Goal: Contribute content: Contribute content

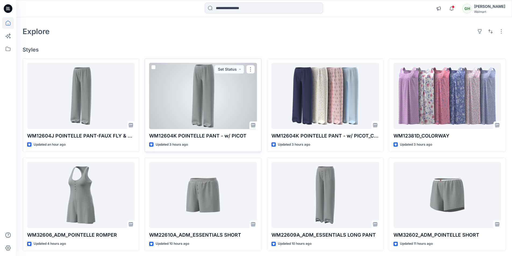
scroll to position [27, 0]
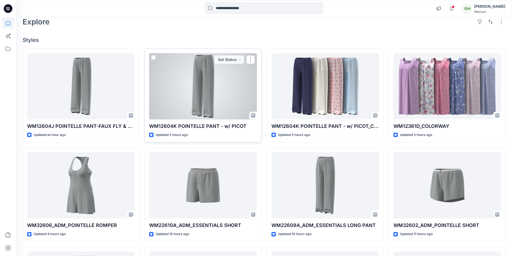
click at [200, 101] on div at bounding box center [203, 86] width 108 height 66
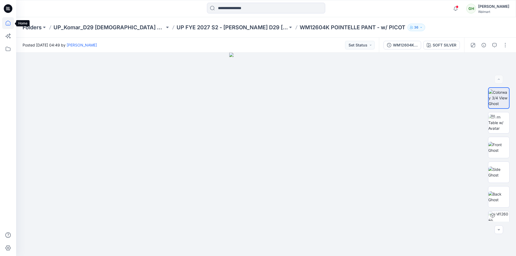
click at [9, 23] on icon at bounding box center [8, 23] width 12 height 12
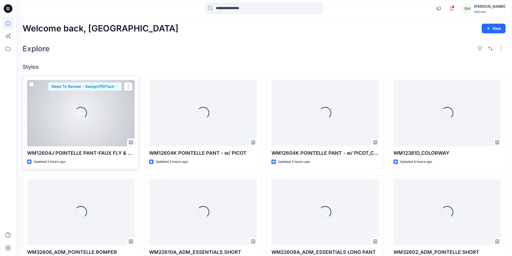
click at [56, 119] on div "Loading..." at bounding box center [81, 113] width 108 height 66
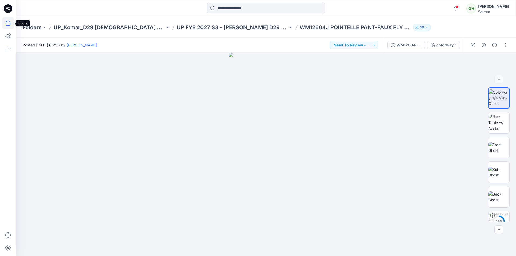
click at [6, 22] on icon at bounding box center [8, 23] width 5 height 5
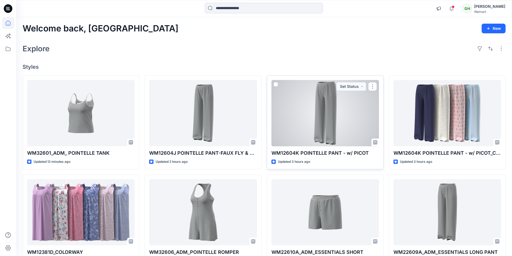
click at [348, 134] on div at bounding box center [326, 113] width 108 height 66
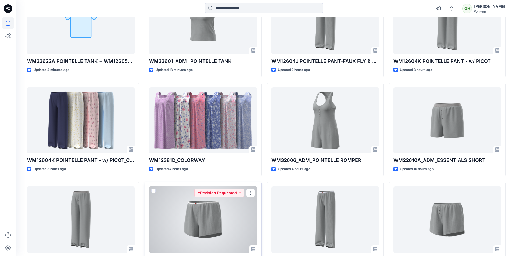
scroll to position [54, 0]
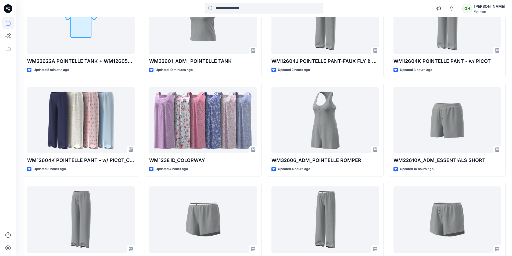
scroll to position [86, 0]
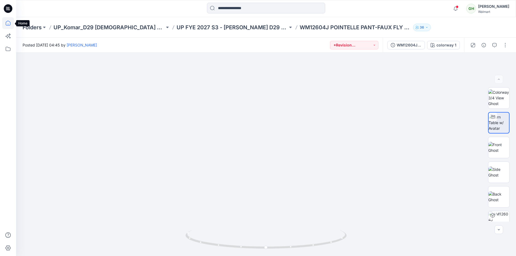
drag, startPoint x: 0, startPoint y: 0, endPoint x: 8, endPoint y: 22, distance: 23.3
click at [8, 22] on icon at bounding box center [8, 23] width 12 height 12
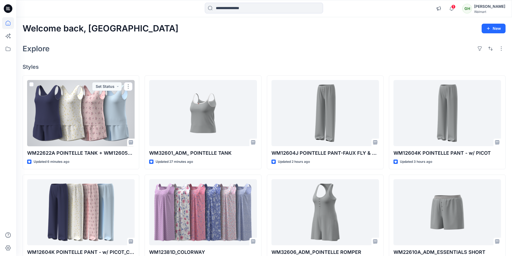
click at [90, 133] on div at bounding box center [81, 113] width 108 height 66
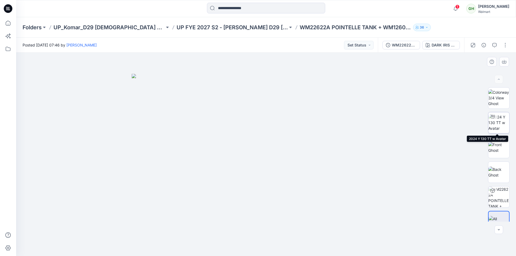
click at [500, 123] on img at bounding box center [499, 122] width 21 height 17
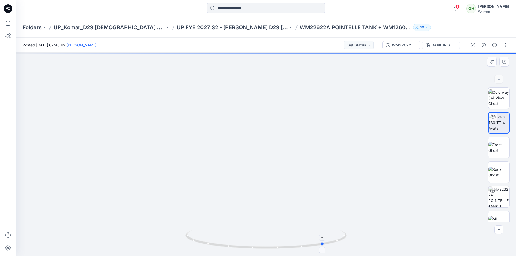
drag, startPoint x: 267, startPoint y: 248, endPoint x: 325, endPoint y: 250, distance: 58.4
click at [325, 250] on icon at bounding box center [267, 240] width 163 height 20
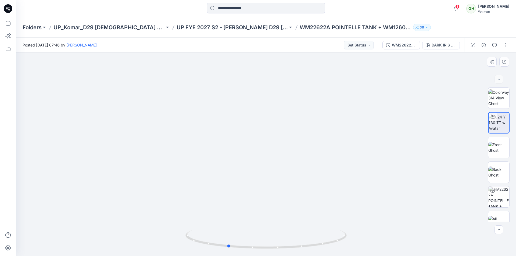
drag, startPoint x: 323, startPoint y: 244, endPoint x: 387, endPoint y: 237, distance: 64.8
click at [387, 237] on div at bounding box center [266, 155] width 500 height 204
click at [503, 99] on img at bounding box center [499, 98] width 21 height 17
drag, startPoint x: 336, startPoint y: 190, endPoint x: 341, endPoint y: 194, distance: 6.8
click at [341, 194] on div at bounding box center [266, 155] width 500 height 204
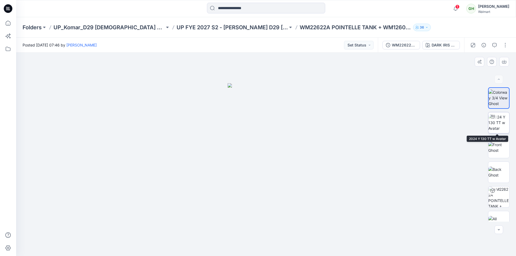
click at [500, 131] on img at bounding box center [499, 122] width 21 height 17
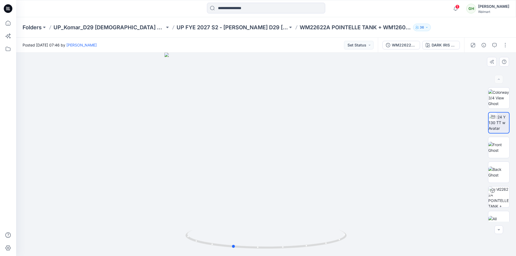
drag, startPoint x: 269, startPoint y: 250, endPoint x: 395, endPoint y: 251, distance: 125.8
click at [395, 251] on div at bounding box center [266, 155] width 500 height 204
drag, startPoint x: 287, startPoint y: 106, endPoint x: 286, endPoint y: 26, distance: 79.9
click at [506, 46] on button "button" at bounding box center [505, 45] width 9 height 9
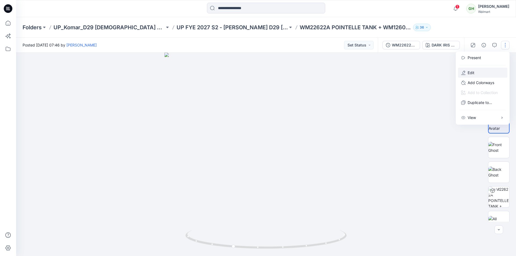
click at [476, 74] on button "Edit" at bounding box center [482, 73] width 49 height 10
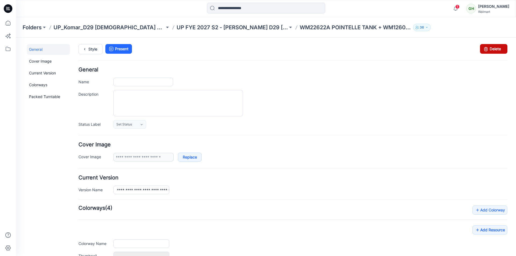
click at [488, 50] on link "Delete" at bounding box center [493, 49] width 27 height 10
type input "**********"
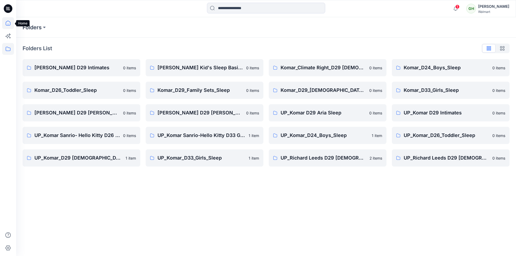
click at [7, 24] on icon at bounding box center [8, 23] width 12 height 12
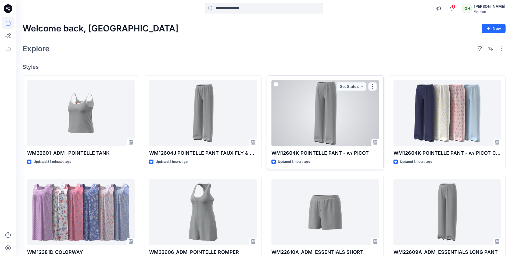
click at [310, 128] on div at bounding box center [326, 113] width 108 height 66
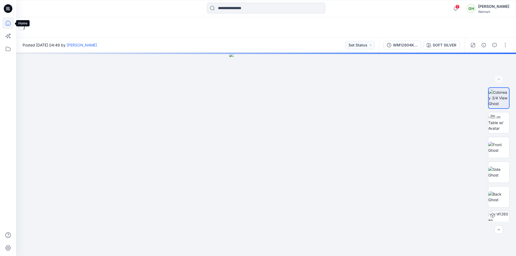
click at [6, 23] on icon at bounding box center [8, 23] width 12 height 12
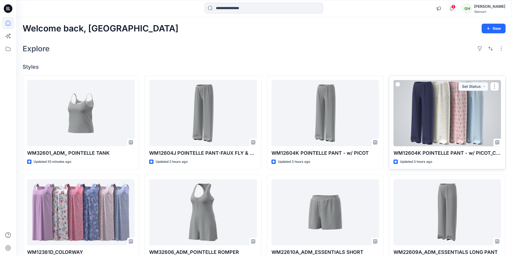
click at [462, 118] on div at bounding box center [448, 113] width 108 height 66
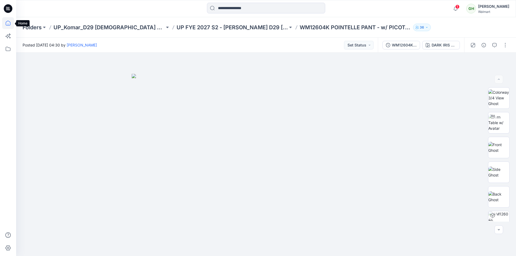
click at [8, 24] on icon at bounding box center [8, 23] width 12 height 12
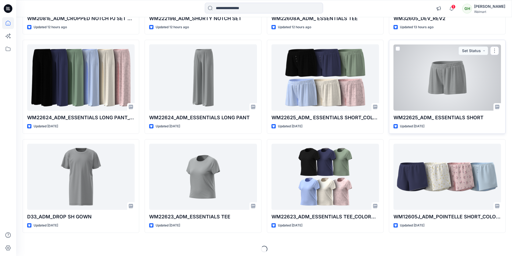
scroll to position [435, 0]
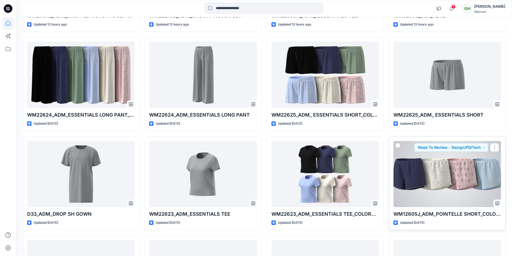
click at [437, 170] on div at bounding box center [448, 174] width 108 height 66
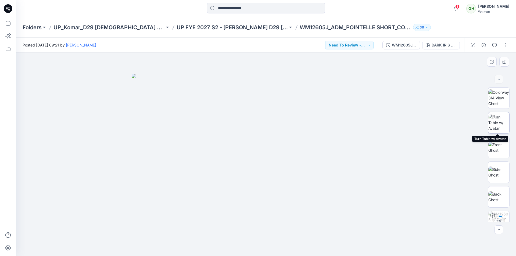
click at [506, 122] on img at bounding box center [499, 122] width 21 height 17
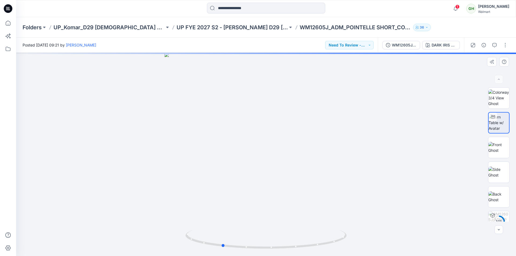
drag, startPoint x: 269, startPoint y: 250, endPoint x: 386, endPoint y: 252, distance: 117.0
click at [386, 252] on div at bounding box center [266, 155] width 500 height 204
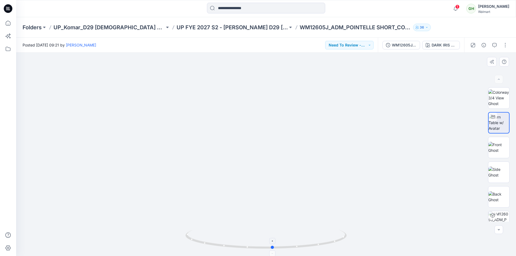
drag, startPoint x: 223, startPoint y: 245, endPoint x: 274, endPoint y: 246, distance: 51.1
click at [274, 246] on icon at bounding box center [267, 240] width 163 height 20
click at [9, 24] on icon at bounding box center [8, 23] width 12 height 12
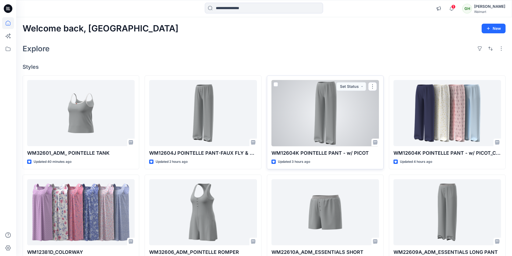
click at [340, 124] on div at bounding box center [326, 113] width 108 height 66
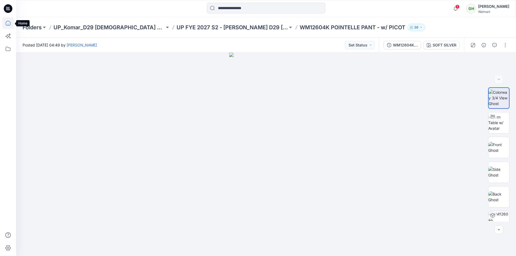
click at [8, 24] on icon at bounding box center [8, 23] width 12 height 12
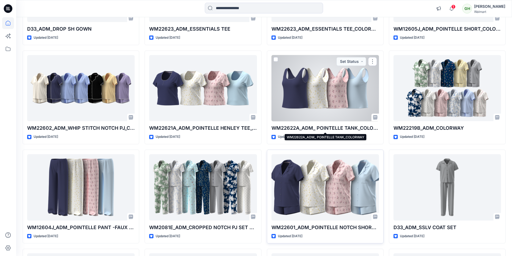
scroll to position [645, 0]
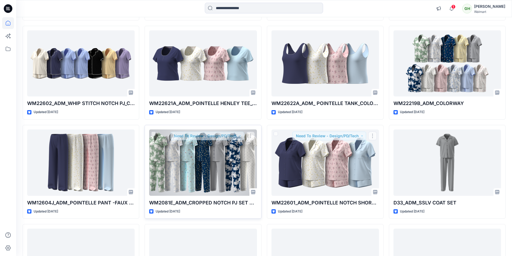
click at [202, 165] on div at bounding box center [203, 163] width 108 height 66
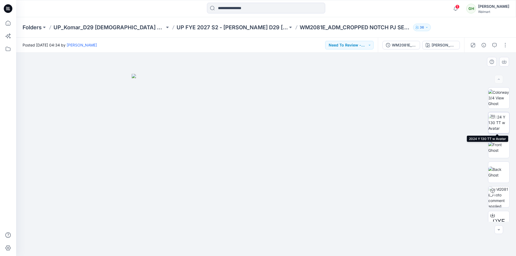
click at [496, 120] on img at bounding box center [499, 122] width 21 height 17
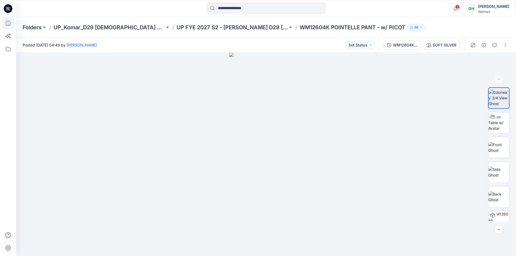
click at [9, 24] on icon at bounding box center [8, 23] width 12 height 12
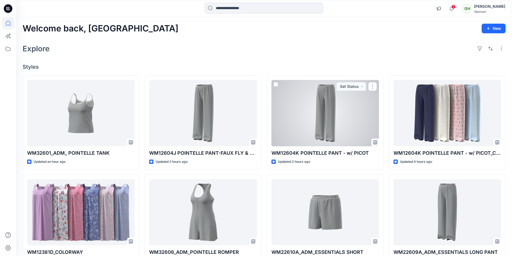
click at [320, 120] on div at bounding box center [326, 113] width 108 height 66
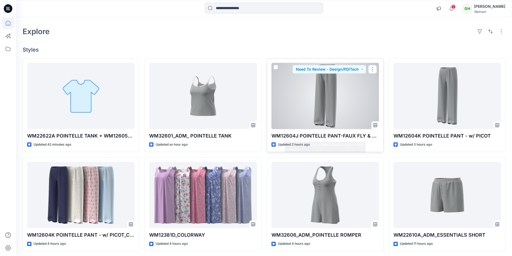
scroll to position [27, 0]
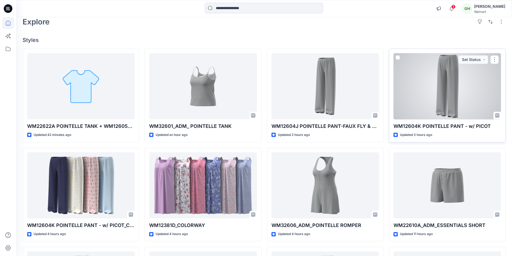
click at [426, 93] on div at bounding box center [448, 86] width 108 height 66
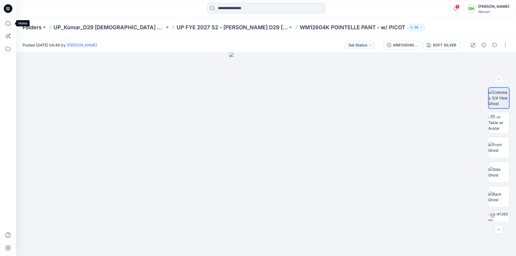
drag, startPoint x: 7, startPoint y: 22, endPoint x: 8, endPoint y: 115, distance: 92.8
click at [7, 22] on icon at bounding box center [8, 23] width 12 height 12
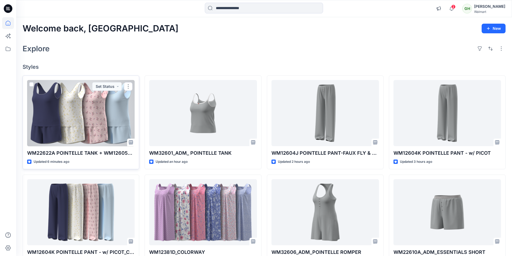
click at [84, 112] on div at bounding box center [81, 113] width 108 height 66
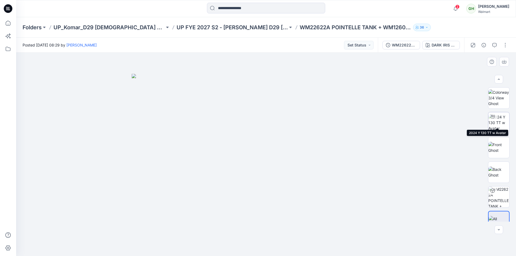
scroll to position [11, 0]
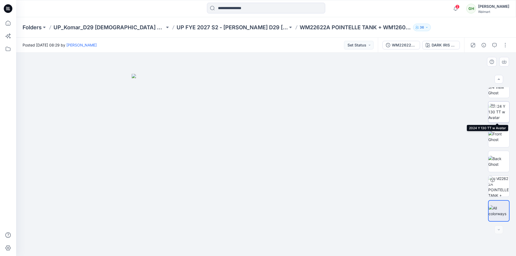
click at [500, 110] on img at bounding box center [499, 112] width 21 height 17
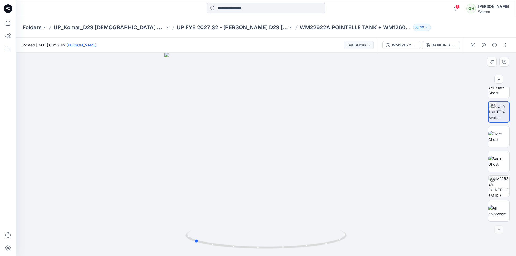
drag, startPoint x: 267, startPoint y: 248, endPoint x: 356, endPoint y: 246, distance: 89.3
click at [356, 246] on div at bounding box center [266, 155] width 500 height 204
drag, startPoint x: 262, startPoint y: 221, endPoint x: 265, endPoint y: 93, distance: 127.5
drag, startPoint x: 198, startPoint y: 242, endPoint x: 238, endPoint y: 247, distance: 40.7
click at [238, 247] on icon at bounding box center [267, 240] width 163 height 20
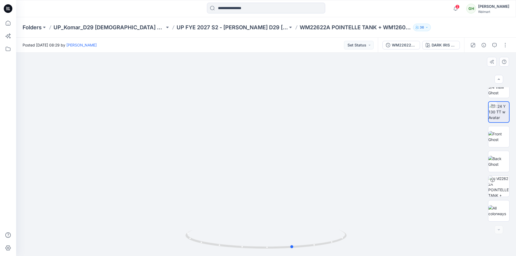
drag, startPoint x: 237, startPoint y: 248, endPoint x: 296, endPoint y: 250, distance: 58.6
click at [296, 250] on div at bounding box center [266, 242] width 161 height 27
click at [278, 246] on icon at bounding box center [267, 240] width 163 height 20
drag, startPoint x: 282, startPoint y: 126, endPoint x: 269, endPoint y: 187, distance: 62.1
drag, startPoint x: 283, startPoint y: 174, endPoint x: 282, endPoint y: 109, distance: 64.8
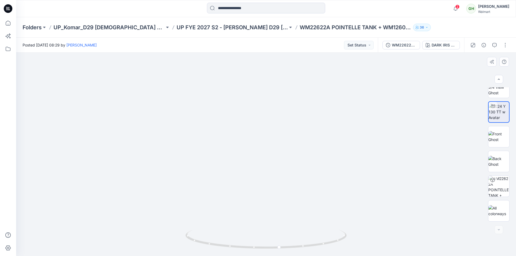
drag, startPoint x: 264, startPoint y: 139, endPoint x: 261, endPoint y: 179, distance: 40.2
drag, startPoint x: 282, startPoint y: 248, endPoint x: 362, endPoint y: 240, distance: 80.8
click at [362, 240] on div at bounding box center [266, 155] width 500 height 204
drag, startPoint x: 205, startPoint y: 244, endPoint x: 202, endPoint y: 245, distance: 3.1
click at [202, 245] on icon at bounding box center [267, 240] width 163 height 20
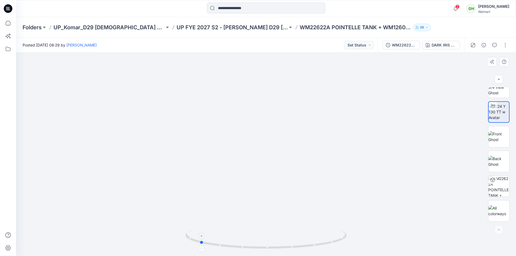
drag, startPoint x: 197, startPoint y: 243, endPoint x: 200, endPoint y: 242, distance: 3.3
click at [200, 242] on icon at bounding box center [267, 240] width 163 height 20
drag, startPoint x: 299, startPoint y: 199, endPoint x: 310, endPoint y: 153, distance: 47.6
drag, startPoint x: 284, startPoint y: 145, endPoint x: 291, endPoint y: 195, distance: 50.0
drag, startPoint x: 302, startPoint y: 177, endPoint x: 299, endPoint y: 208, distance: 32.0
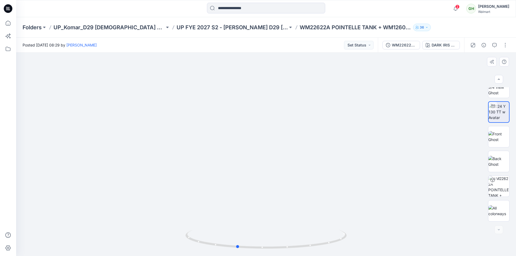
drag, startPoint x: 204, startPoint y: 244, endPoint x: 241, endPoint y: 251, distance: 38.0
click at [241, 251] on div at bounding box center [266, 242] width 161 height 27
drag, startPoint x: 241, startPoint y: 248, endPoint x: 291, endPoint y: 253, distance: 50.0
click at [291, 253] on div at bounding box center [266, 242] width 161 height 27
click at [9, 23] on icon at bounding box center [8, 23] width 12 height 12
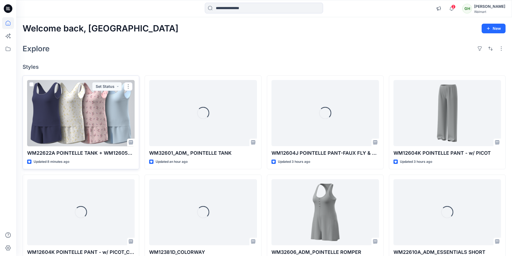
click at [85, 122] on div at bounding box center [81, 113] width 108 height 66
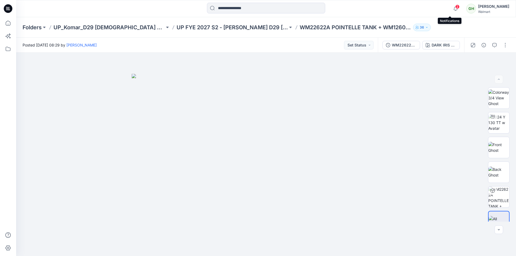
click at [455, 8] on span "2" at bounding box center [457, 7] width 4 height 4
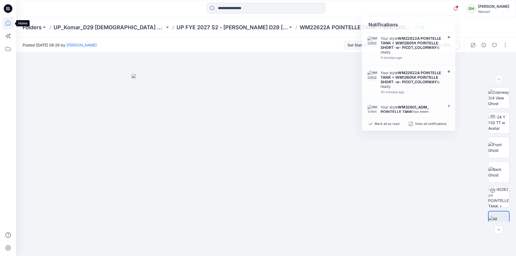
click at [9, 24] on icon at bounding box center [8, 23] width 12 height 12
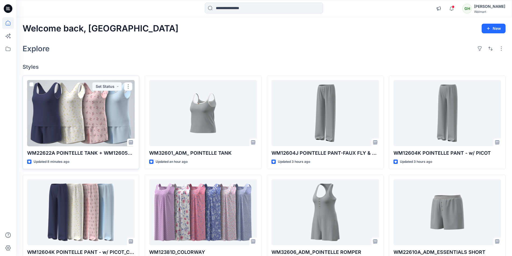
click at [107, 118] on div at bounding box center [81, 113] width 108 height 66
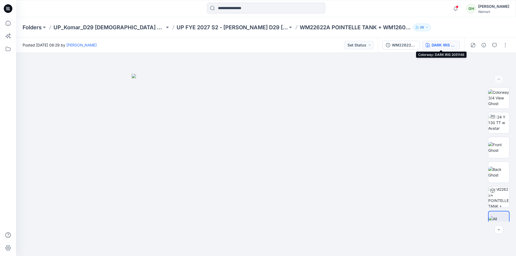
click at [441, 45] on div "DARK IRIS 2051146" at bounding box center [444, 45] width 25 height 6
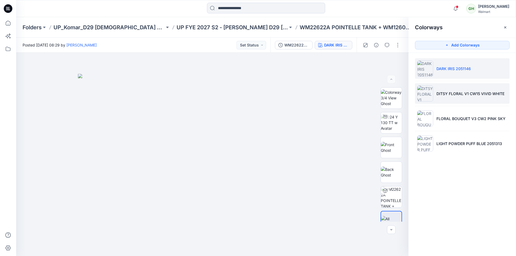
click at [452, 97] on li "DITSY FLORAL V1 CW15 VIVID WHITE" at bounding box center [462, 93] width 95 height 20
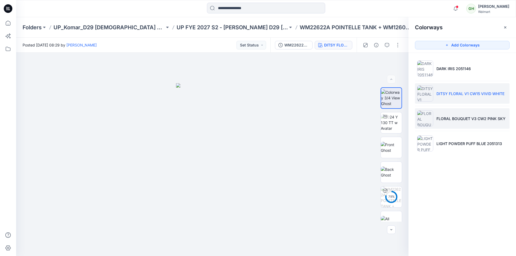
click at [456, 123] on li "FLORAL BOUQUET V3 CW2 PINK SKY" at bounding box center [462, 118] width 95 height 20
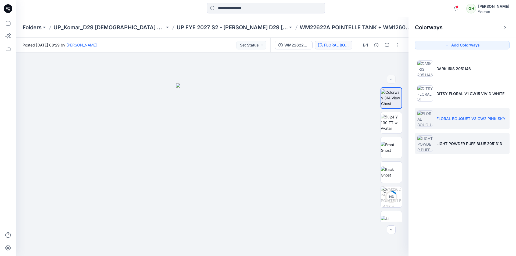
click at [443, 145] on p "LIGHT POWDER PUFF BLUE 2051313" at bounding box center [470, 144] width 66 height 6
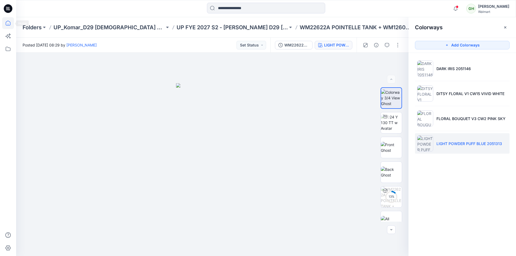
drag, startPoint x: 10, startPoint y: 23, endPoint x: 5, endPoint y: 32, distance: 10.1
click at [10, 23] on icon at bounding box center [8, 23] width 12 height 12
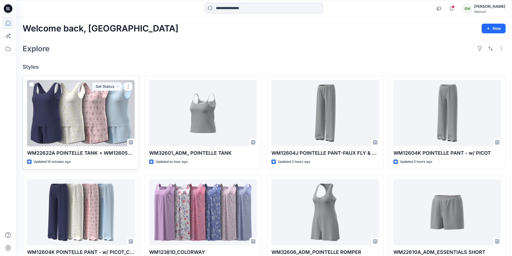
click at [68, 123] on div at bounding box center [81, 113] width 108 height 66
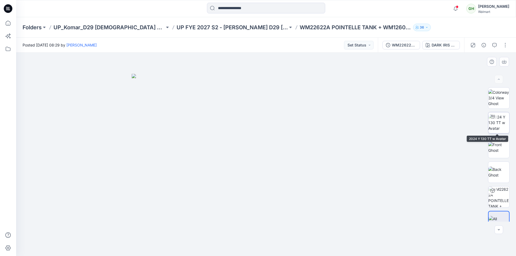
click at [501, 123] on img at bounding box center [499, 122] width 21 height 17
drag, startPoint x: 323, startPoint y: 205, endPoint x: 331, endPoint y: 144, distance: 61.2
drag, startPoint x: 266, startPoint y: 247, endPoint x: 360, endPoint y: 245, distance: 94.4
click at [360, 245] on div at bounding box center [266, 155] width 500 height 204
drag, startPoint x: 202, startPoint y: 244, endPoint x: 286, endPoint y: 254, distance: 84.4
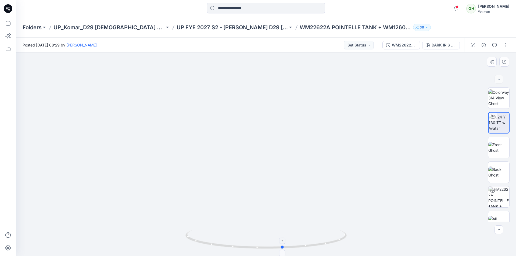
click at [286, 250] on icon at bounding box center [267, 240] width 163 height 20
click at [505, 46] on button "button" at bounding box center [505, 45] width 9 height 9
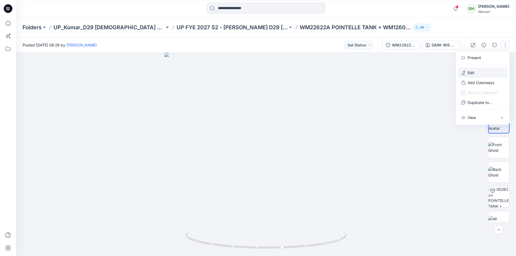
click at [483, 73] on button "Edit" at bounding box center [482, 73] width 49 height 10
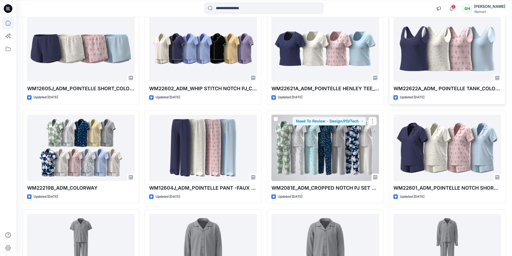
scroll to position [650, 0]
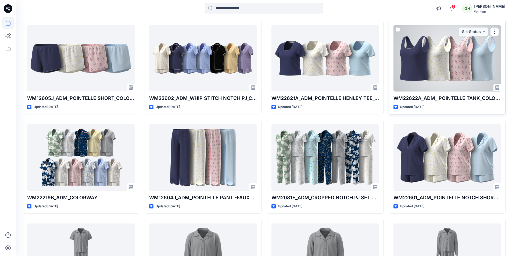
click at [437, 56] on div at bounding box center [448, 58] width 108 height 66
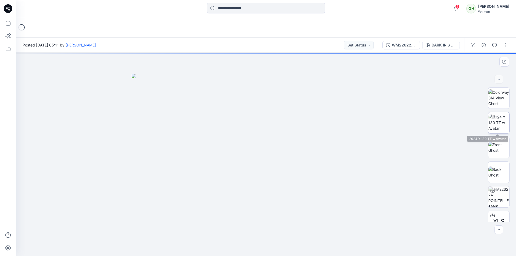
click at [501, 122] on img at bounding box center [499, 122] width 21 height 17
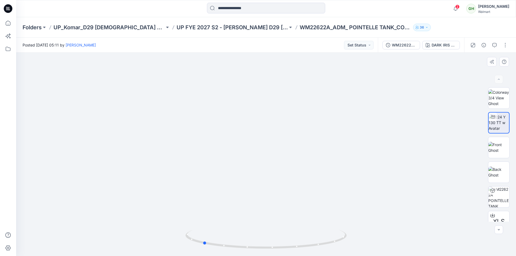
drag, startPoint x: 271, startPoint y: 248, endPoint x: 367, endPoint y: 249, distance: 95.7
click at [367, 247] on div at bounding box center [266, 155] width 500 height 204
click at [9, 22] on icon at bounding box center [8, 23] width 12 height 12
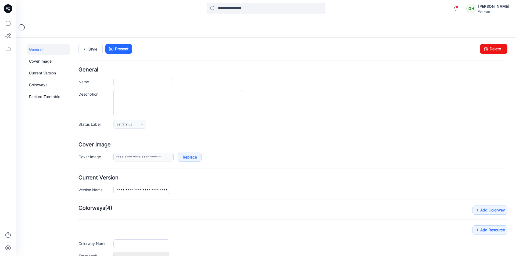
type input "**********"
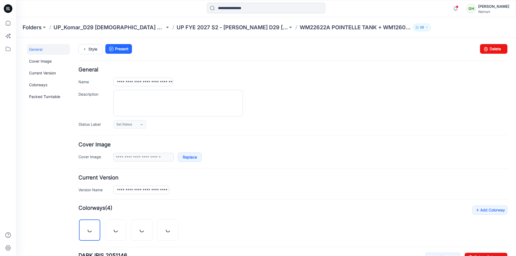
scroll to position [81, 0]
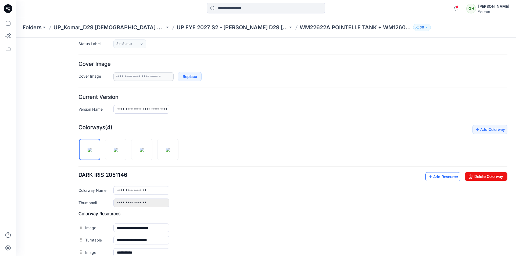
click at [429, 177] on link "Add Resource" at bounding box center [443, 176] width 35 height 9
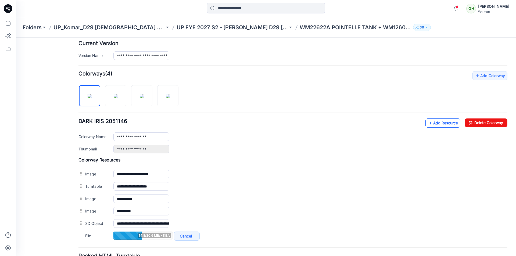
click at [436, 123] on link "Add Resource" at bounding box center [443, 123] width 35 height 9
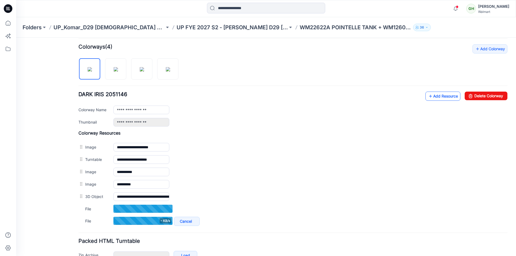
click at [440, 96] on link "Add Resource" at bounding box center [443, 96] width 35 height 9
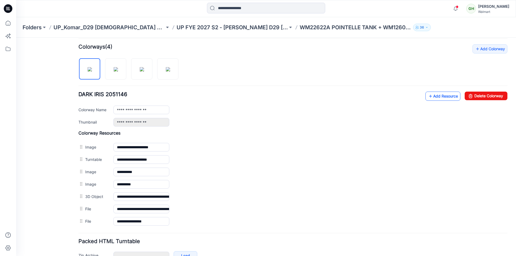
click at [428, 98] on icon at bounding box center [430, 96] width 5 height 9
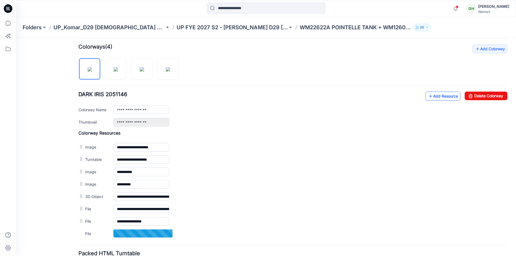
click at [438, 96] on link "Add Resource" at bounding box center [443, 96] width 35 height 9
click at [442, 99] on link "Add Resource" at bounding box center [443, 96] width 35 height 9
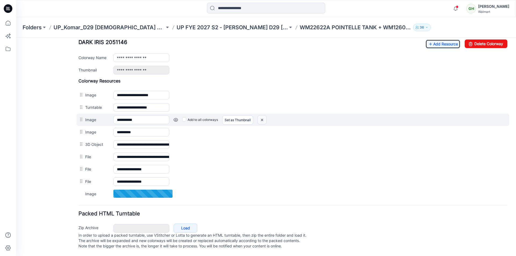
scroll to position [215, 0]
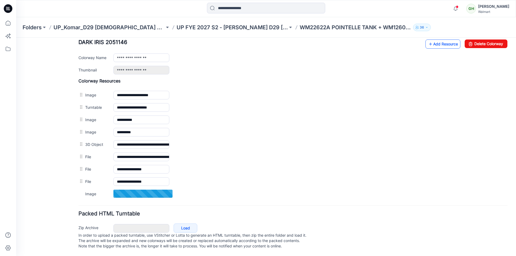
click at [428, 45] on icon at bounding box center [430, 44] width 5 height 9
click at [429, 42] on link "Add Resource" at bounding box center [443, 43] width 35 height 9
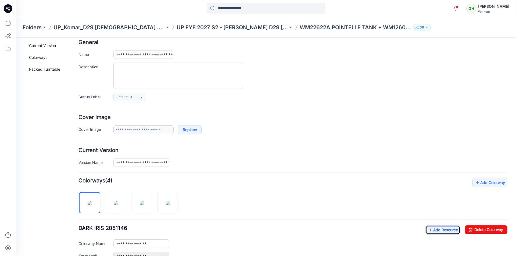
scroll to position [0, 0]
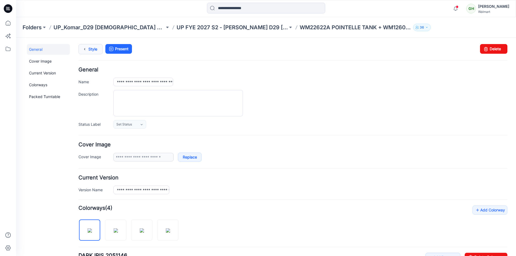
click at [86, 51] on icon at bounding box center [85, 49] width 8 height 10
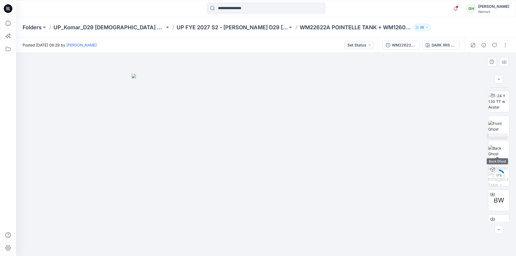
scroll to position [27, 0]
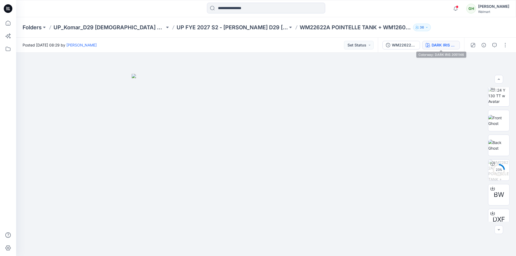
click at [436, 43] on div "DARK IRIS 2051146" at bounding box center [444, 45] width 25 height 6
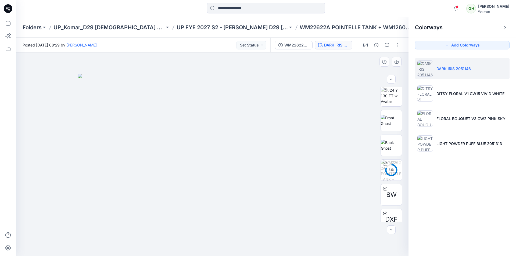
click at [291, 71] on div at bounding box center [212, 155] width 393 height 204
click at [506, 26] on icon "button" at bounding box center [505, 27] width 4 height 4
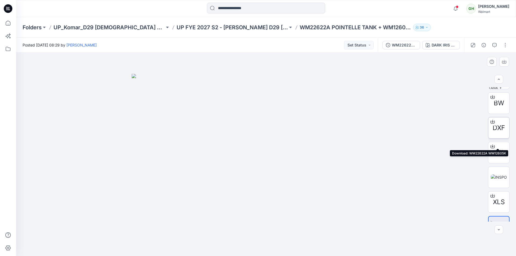
scroll to position [134, 0]
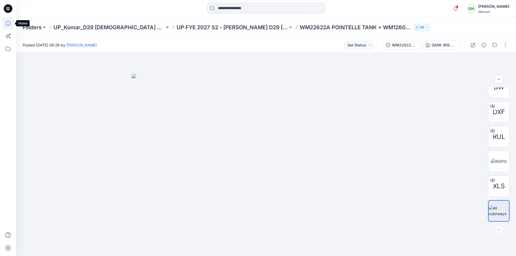
click at [8, 22] on icon at bounding box center [8, 23] width 12 height 12
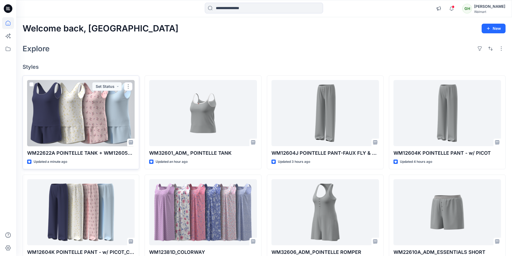
click at [90, 126] on div at bounding box center [81, 113] width 108 height 66
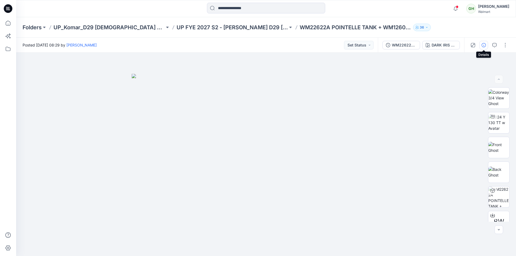
click at [484, 45] on icon "button" at bounding box center [484, 45] width 4 height 4
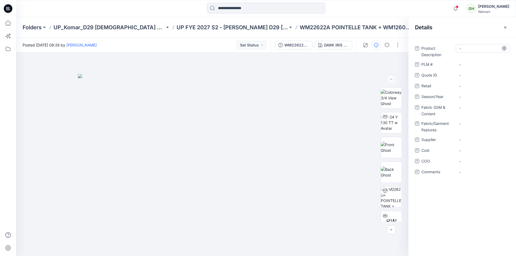
click at [465, 48] on Description "-" at bounding box center [483, 49] width 47 height 6
type textarea "**********"
click at [478, 87] on span "-" at bounding box center [483, 90] width 47 height 6
click at [468, 99] on span "-" at bounding box center [483, 101] width 47 height 6
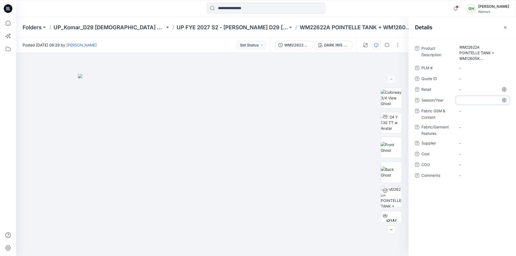
type textarea "**********"
click at [479, 100] on span "-" at bounding box center [483, 101] width 47 height 6
type textarea "**********"
click at [479, 124] on div "-" at bounding box center [483, 127] width 54 height 9
click at [467, 111] on Content "-" at bounding box center [483, 111] width 47 height 6
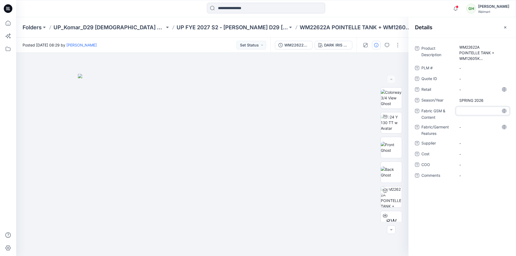
type textarea "**********"
click at [476, 148] on div "**********" at bounding box center [462, 115] width 95 height 142
click at [469, 145] on span "-" at bounding box center [483, 147] width 47 height 6
type textarea "**********"
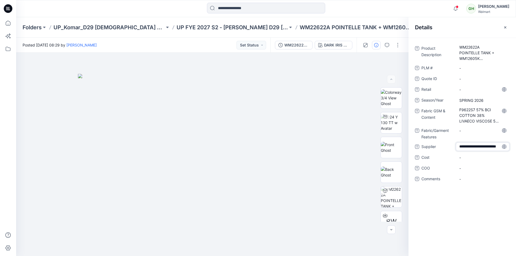
scroll to position [4, 0]
click at [484, 168] on div "-" at bounding box center [483, 168] width 54 height 9
click at [485, 207] on div "Product Description WM22622A POINTELLE TANK + WM12605K POINTELLE SHORT -w/ PICO…" at bounding box center [463, 147] width 108 height 219
click at [6, 25] on icon at bounding box center [8, 23] width 12 height 12
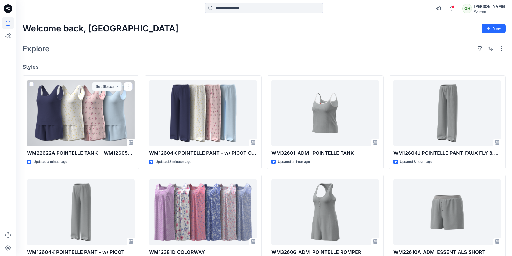
click at [104, 114] on div at bounding box center [81, 113] width 108 height 66
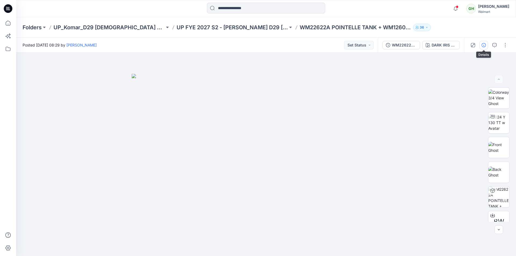
click at [482, 43] on icon "button" at bounding box center [484, 45] width 4 height 4
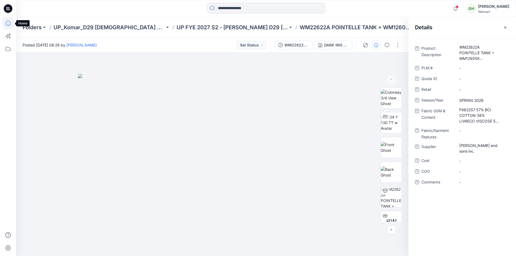
click at [5, 22] on icon at bounding box center [8, 23] width 12 height 12
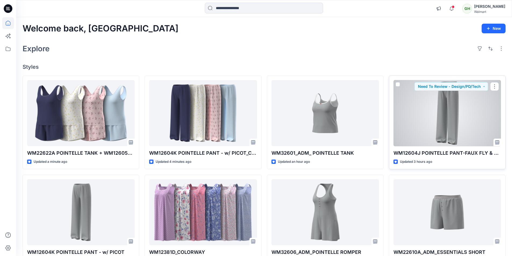
click at [442, 109] on div at bounding box center [448, 113] width 108 height 66
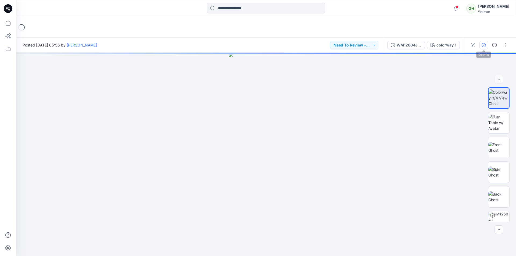
click at [484, 45] on icon "button" at bounding box center [484, 45] width 4 height 4
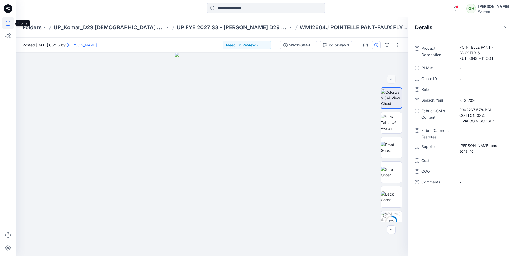
click at [3, 22] on icon at bounding box center [8, 23] width 12 height 12
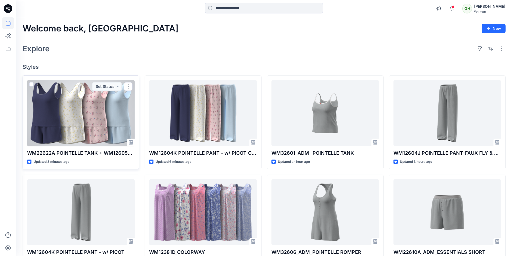
click at [70, 122] on div at bounding box center [81, 113] width 108 height 66
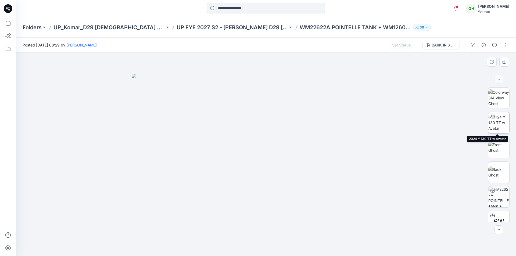
click at [502, 123] on img at bounding box center [499, 122] width 21 height 17
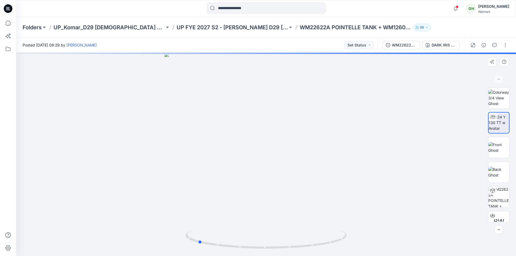
drag, startPoint x: 270, startPoint y: 249, endPoint x: 364, endPoint y: 236, distance: 94.0
click at [364, 236] on div at bounding box center [266, 155] width 500 height 204
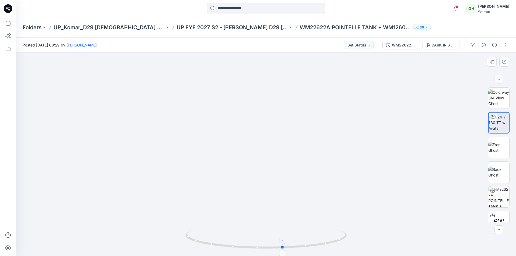
drag, startPoint x: 202, startPoint y: 244, endPoint x: 287, endPoint y: 247, distance: 84.7
click at [287, 247] on icon at bounding box center [267, 240] width 163 height 20
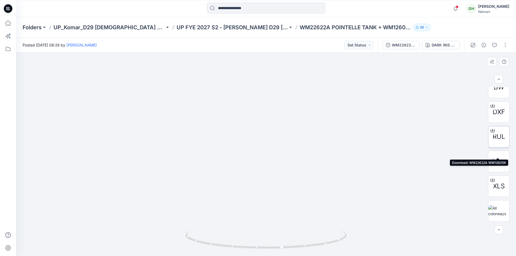
scroll to position [108, 0]
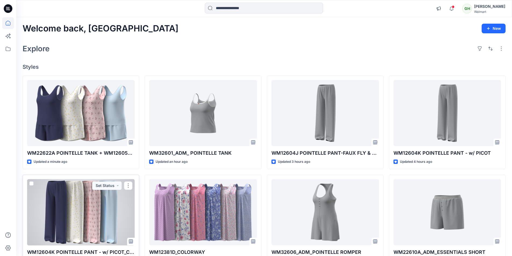
click at [76, 225] on div at bounding box center [81, 212] width 108 height 66
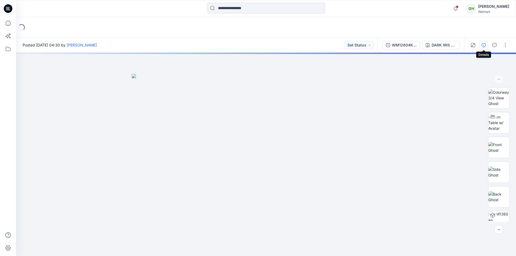
click at [485, 45] on icon "button" at bounding box center [484, 45] width 4 height 4
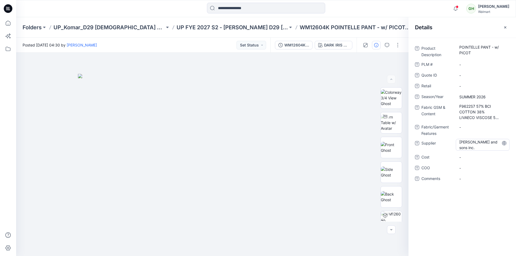
click at [481, 144] on span "[PERSON_NAME] and sons inc." at bounding box center [483, 144] width 47 height 11
drag, startPoint x: 479, startPoint y: 148, endPoint x: 437, endPoint y: 133, distance: 45.0
click at [437, 133] on div "**********" at bounding box center [462, 116] width 95 height 145
click at [7, 24] on icon at bounding box center [8, 23] width 12 height 12
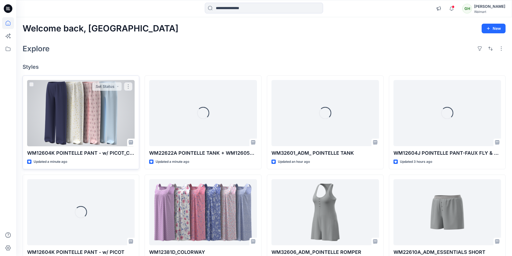
click at [100, 111] on div at bounding box center [81, 113] width 108 height 66
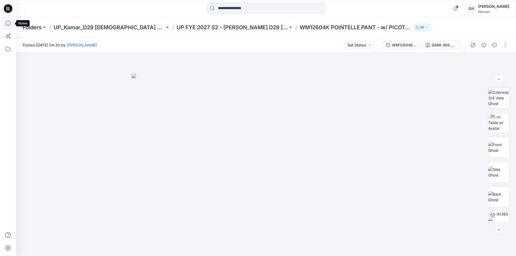
click at [11, 22] on icon at bounding box center [8, 23] width 12 height 12
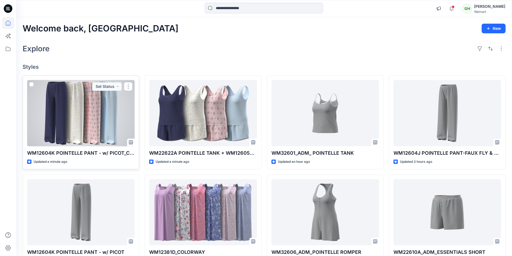
click at [100, 111] on div at bounding box center [81, 113] width 108 height 66
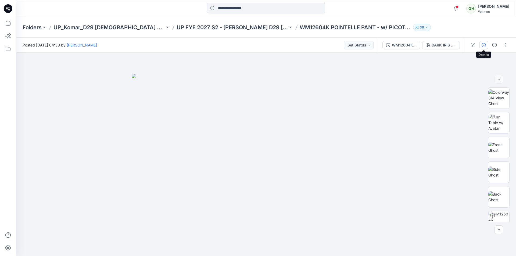
click at [483, 45] on icon "button" at bounding box center [484, 45] width 4 height 4
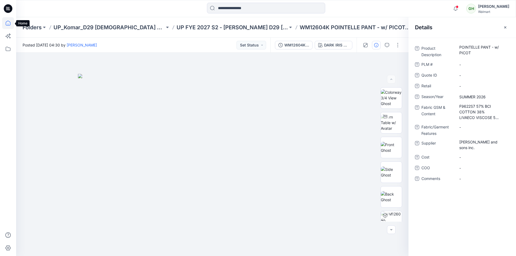
click at [8, 24] on icon at bounding box center [8, 23] width 12 height 12
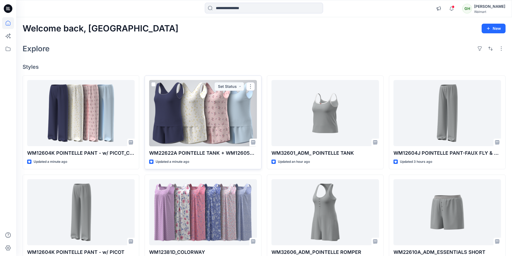
click at [185, 116] on div at bounding box center [203, 113] width 108 height 66
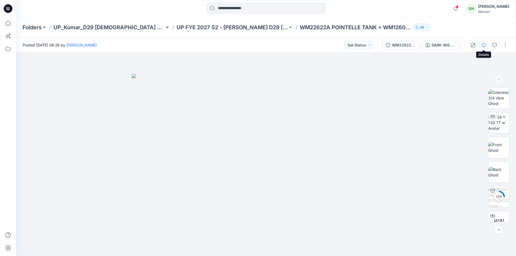
click at [482, 44] on button "button" at bounding box center [484, 45] width 9 height 9
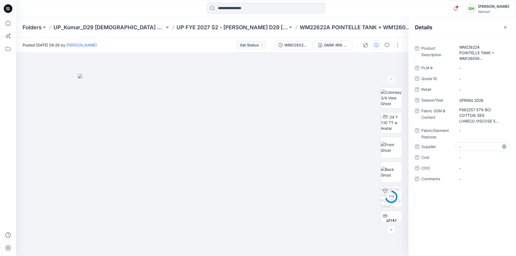
click at [477, 147] on span "-" at bounding box center [483, 147] width 47 height 6
type textarea "**********"
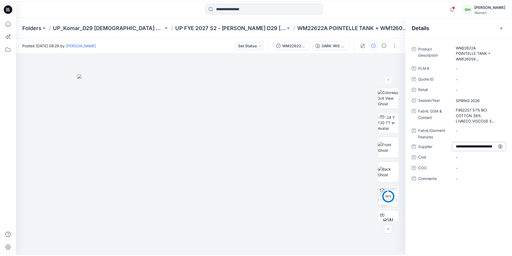
scroll to position [4, 0]
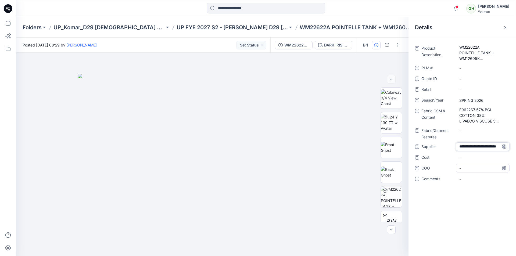
click at [485, 172] on div "-" at bounding box center [483, 168] width 54 height 9
click at [6, 23] on icon at bounding box center [8, 23] width 12 height 12
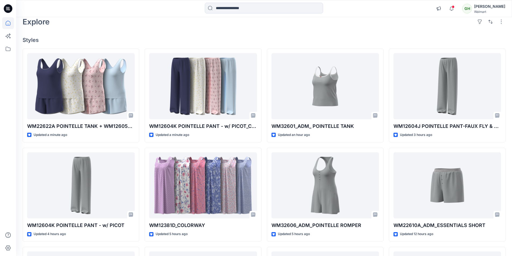
scroll to position [54, 0]
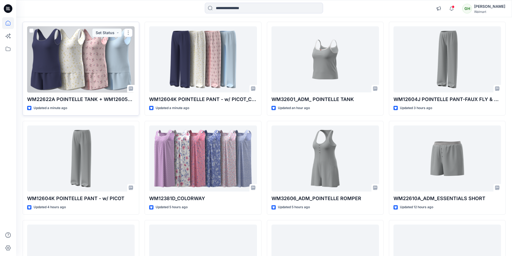
click at [101, 66] on div at bounding box center [81, 59] width 108 height 66
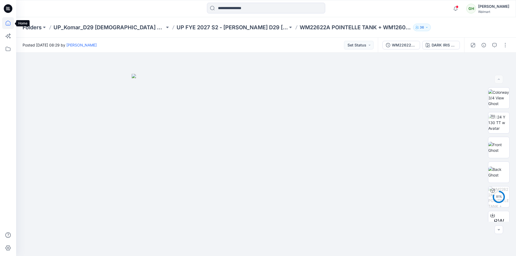
click at [6, 24] on icon at bounding box center [8, 23] width 12 height 12
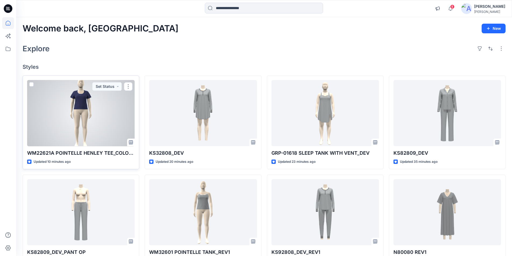
click at [78, 106] on div at bounding box center [81, 113] width 108 height 66
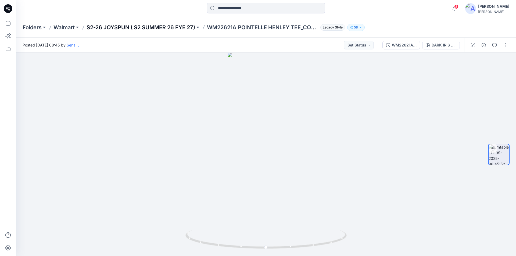
click at [159, 27] on p "S2-26 JOYSPUN ( S2 SUMMER 26 FYE 27)" at bounding box center [141, 28] width 109 height 8
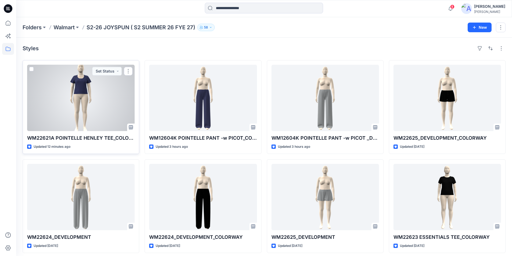
click at [90, 114] on div at bounding box center [81, 98] width 108 height 66
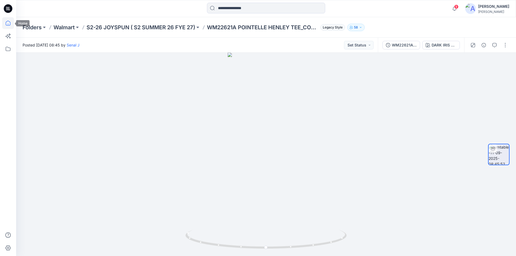
click at [6, 24] on icon at bounding box center [8, 23] width 12 height 12
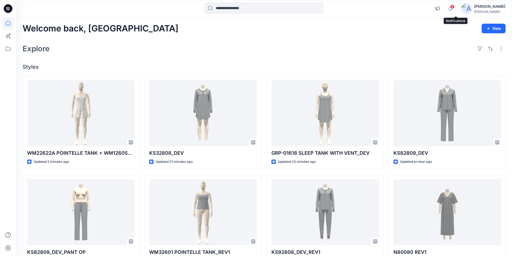
click at [453, 8] on icon "button" at bounding box center [451, 8] width 10 height 11
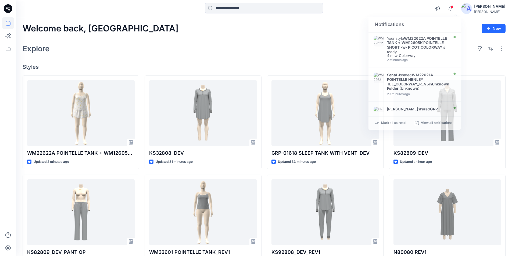
click at [195, 37] on div "Welcome back, Lakshani New Explore Styles WM22622A POINTELLE TANK + WM12605K PO…" at bounding box center [264, 205] width 496 height 376
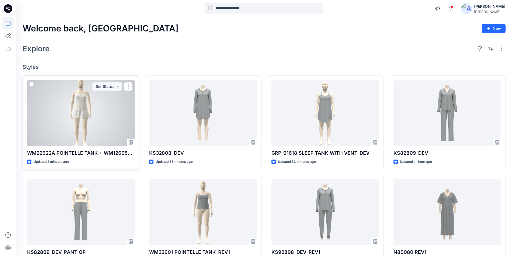
click at [66, 114] on div at bounding box center [81, 113] width 108 height 66
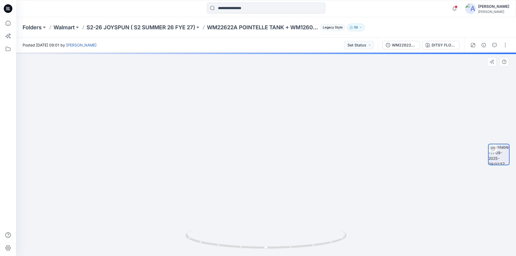
drag, startPoint x: 278, startPoint y: 112, endPoint x: 280, endPoint y: 166, distance: 53.3
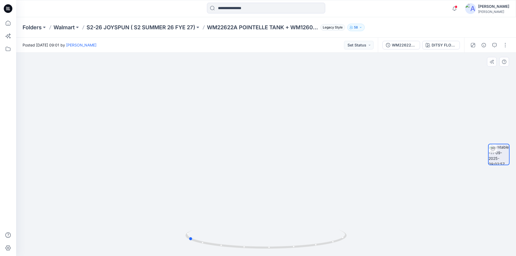
drag, startPoint x: 280, startPoint y: 249, endPoint x: 352, endPoint y: 251, distance: 71.3
click at [352, 251] on div at bounding box center [266, 155] width 500 height 204
drag, startPoint x: 295, startPoint y: 169, endPoint x: 298, endPoint y: 84, distance: 85.8
drag, startPoint x: 192, startPoint y: 240, endPoint x: 435, endPoint y: 267, distance: 244.9
click at [435, 256] on html "Notifications Your style WM22622A POINTELLE TANK + WM12605K POINTELLE SHORT -w-…" at bounding box center [258, 128] width 516 height 256
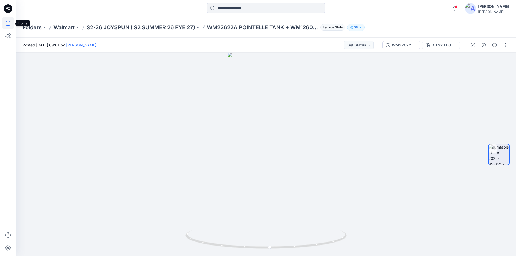
click at [8, 24] on icon at bounding box center [8, 23] width 12 height 12
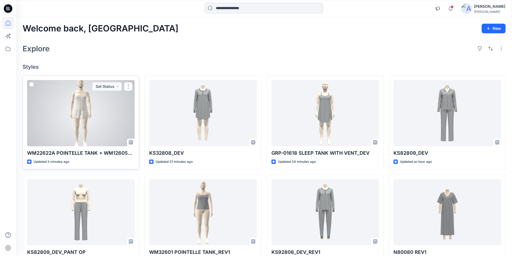
click at [83, 130] on div at bounding box center [81, 113] width 108 height 66
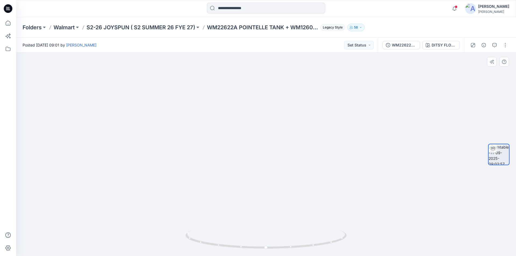
drag, startPoint x: 315, startPoint y: 126, endPoint x: 315, endPoint y: 151, distance: 24.5
click at [507, 45] on button "button" at bounding box center [505, 45] width 9 height 9
click at [476, 58] on button "Edit" at bounding box center [482, 58] width 49 height 10
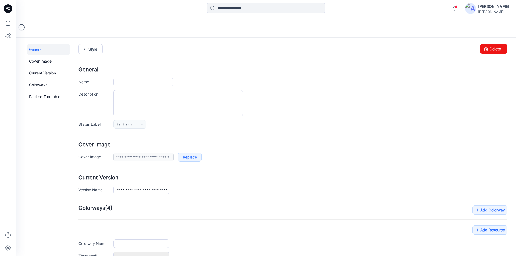
type input "**********"
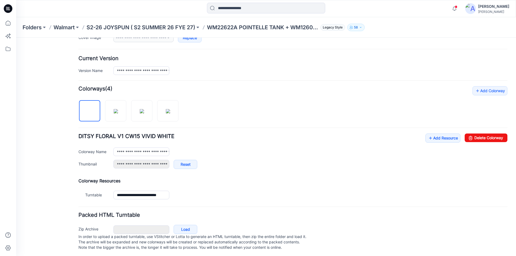
scroll to position [126, 0]
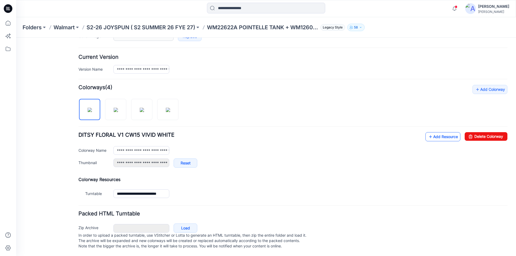
click at [428, 133] on icon at bounding box center [430, 137] width 5 height 9
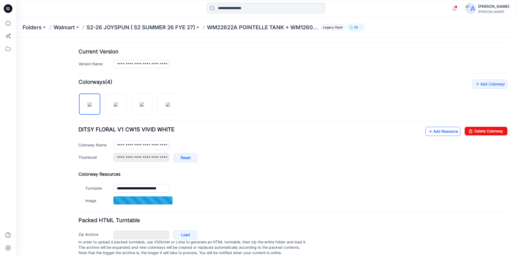
click at [428, 132] on icon at bounding box center [430, 131] width 5 height 9
click at [430, 131] on link "Add Resource" at bounding box center [443, 131] width 35 height 9
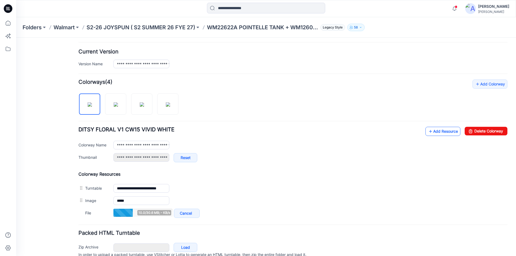
click at [437, 134] on link "Add Resource" at bounding box center [443, 131] width 35 height 9
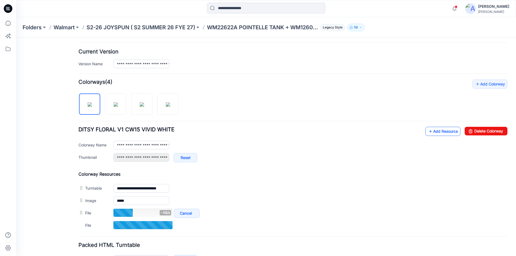
click at [439, 131] on link "Add Resource" at bounding box center [443, 131] width 35 height 9
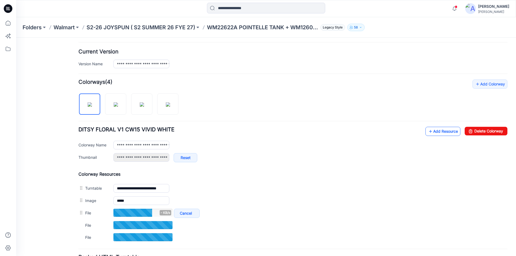
click at [432, 131] on link "Add Resource" at bounding box center [443, 131] width 35 height 9
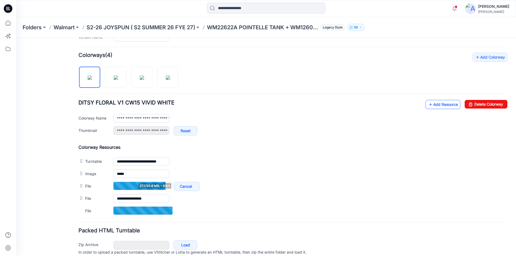
click at [433, 103] on link "Add Resource" at bounding box center [443, 104] width 35 height 9
click at [432, 103] on link "Add Resource" at bounding box center [443, 104] width 35 height 9
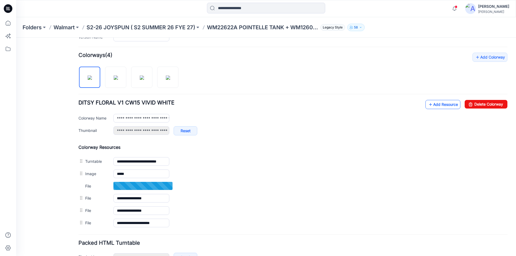
click at [430, 103] on link "Add Resource" at bounding box center [443, 104] width 35 height 9
click at [428, 106] on icon at bounding box center [430, 104] width 5 height 9
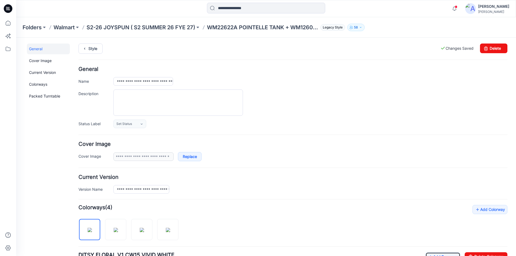
scroll to position [0, 0]
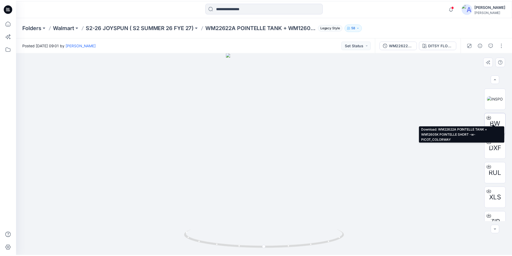
scroll to position [35, 0]
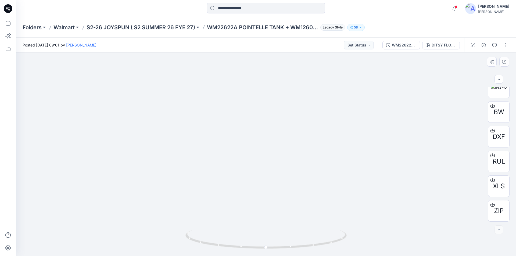
drag, startPoint x: 275, startPoint y: 112, endPoint x: 276, endPoint y: 163, distance: 51.6
click at [12, 24] on icon at bounding box center [8, 23] width 12 height 12
